Goal: Task Accomplishment & Management: Manage account settings

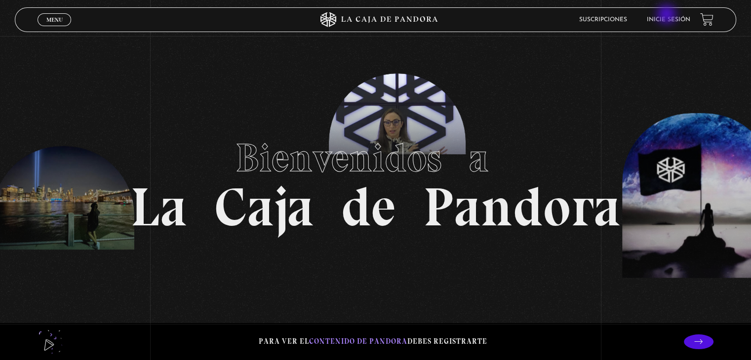
click at [668, 15] on li "Inicie sesión" at bounding box center [668, 19] width 43 height 15
click at [669, 22] on link "Inicie sesión" at bounding box center [668, 20] width 43 height 6
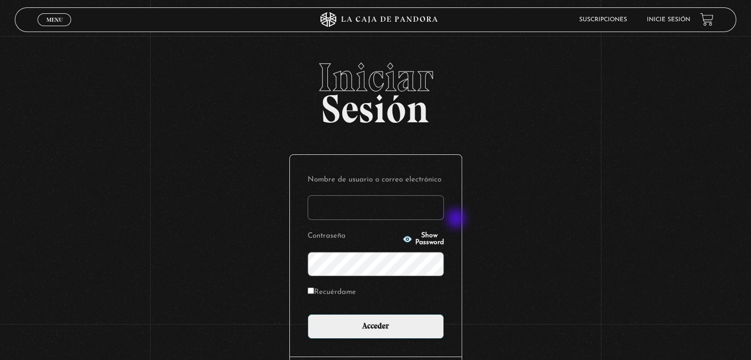
type input "alosolano"
click at [342, 291] on label "Recuérdame" at bounding box center [332, 292] width 48 height 15
click at [314, 291] on input "Recuérdame" at bounding box center [311, 291] width 6 height 6
checkbox input "true"
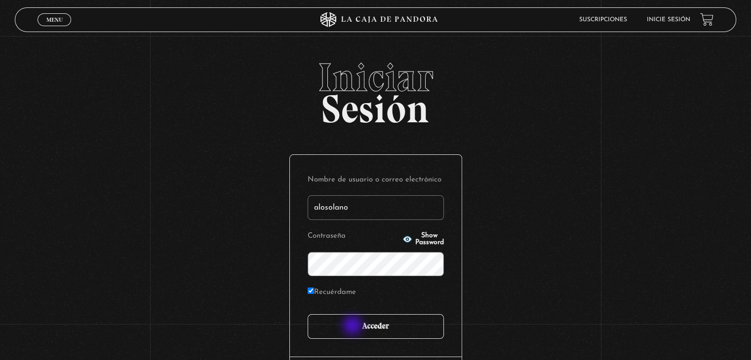
click at [354, 327] on input "Acceder" at bounding box center [376, 327] width 136 height 25
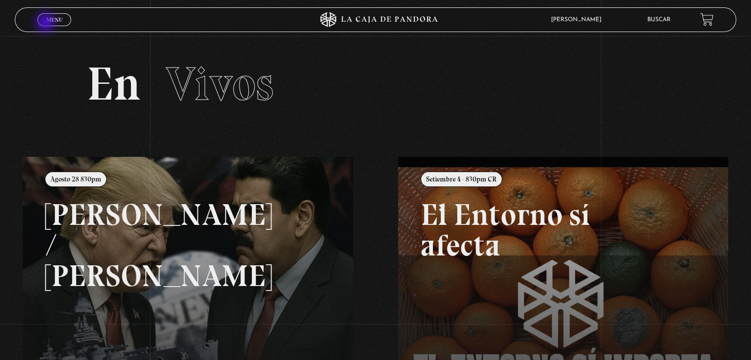
click at [46, 23] on link "Menu Cerrar" at bounding box center [55, 19] width 34 height 13
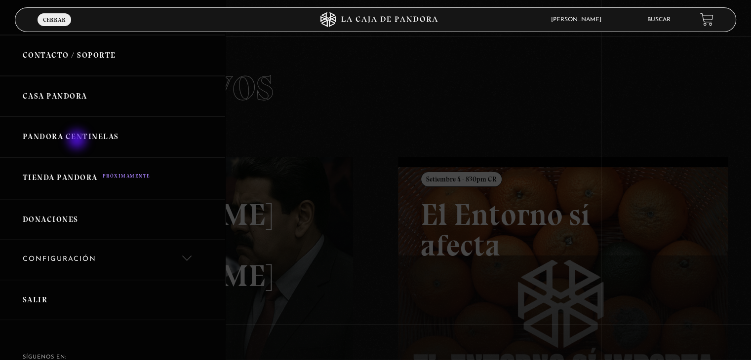
scroll to position [344, 0]
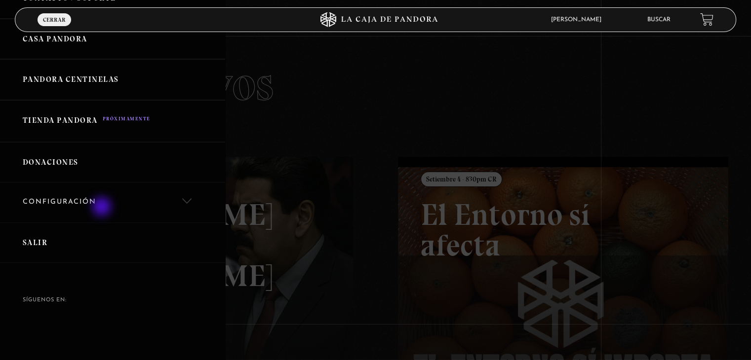
click at [103, 208] on link "Configuración" at bounding box center [112, 203] width 225 height 40
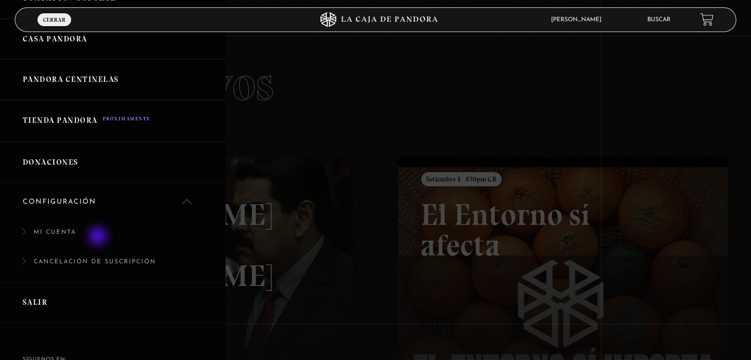
click at [99, 238] on link "Mi Cuenta" at bounding box center [112, 238] width 225 height 30
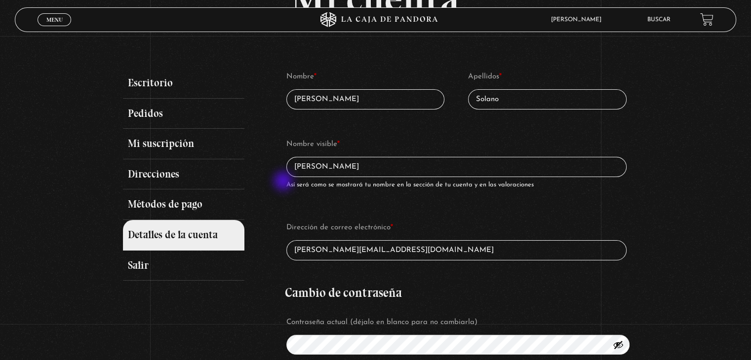
scroll to position [91, 0]
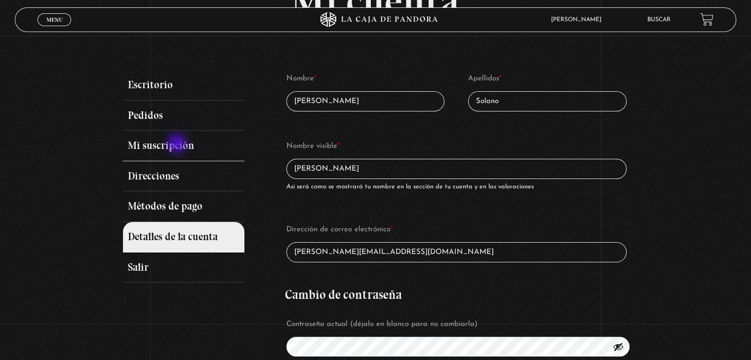
click at [178, 145] on link "Mi suscripción" at bounding box center [183, 146] width 121 height 31
